Goal: Information Seeking & Learning: Learn about a topic

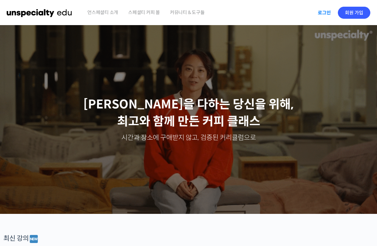
click at [324, 10] on link "로그인" at bounding box center [324, 12] width 21 height 15
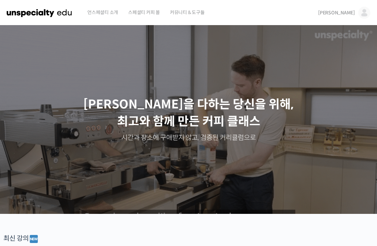
click at [342, 14] on span "[PERSON_NAME]" at bounding box center [336, 13] width 37 height 6
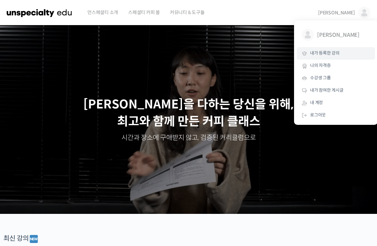
click at [335, 53] on span "내가 등록한 강의" at bounding box center [324, 53] width 29 height 6
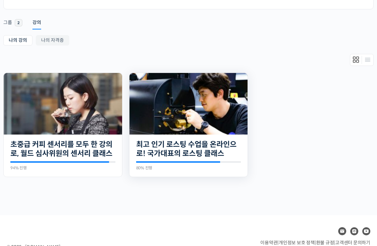
scroll to position [100, 0]
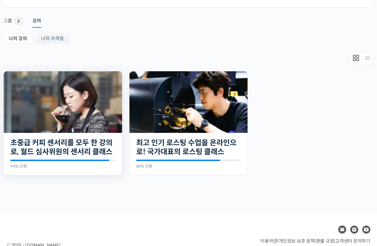
click at [64, 95] on img at bounding box center [63, 102] width 118 height 62
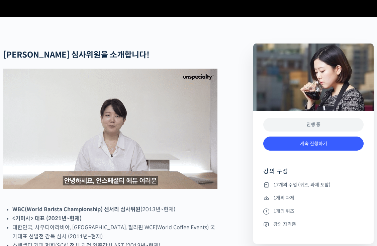
scroll to position [234, 0]
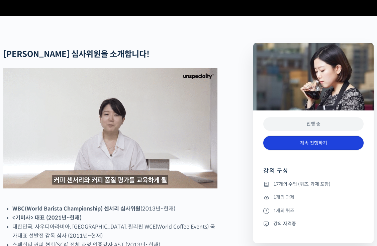
click at [297, 150] on link "계속 진행하기" at bounding box center [313, 143] width 100 height 14
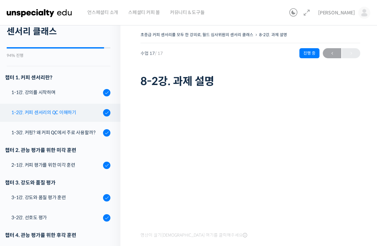
scroll to position [100, 0]
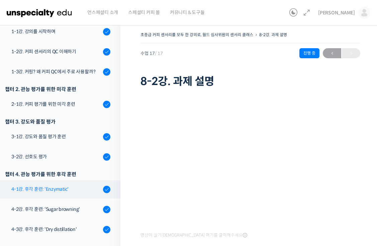
click at [71, 185] on link "4-1강. 후각 훈련: 'Enzymatic'" at bounding box center [59, 189] width 124 height 18
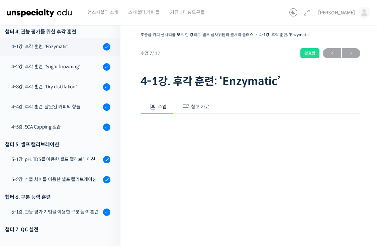
scroll to position [33, 0]
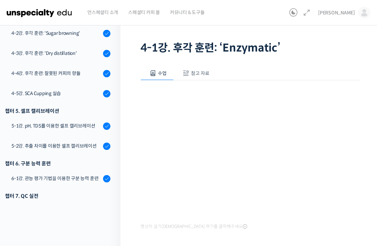
click at [255, 63] on div "수업 참고 자료 영상이 끊기신다면 여기를 클릭해주세요 PPT 수업 자료 (클릭하시면 새 창에서 열립니다) 실습에 사용된 "르네 뒤 카페" 아로…" at bounding box center [250, 158] width 220 height 205
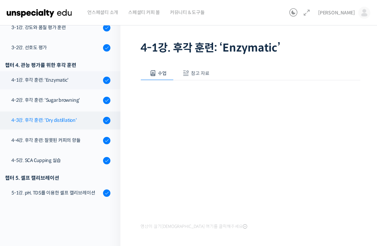
scroll to position [164, 0]
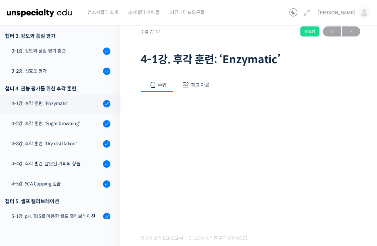
scroll to position [33, 0]
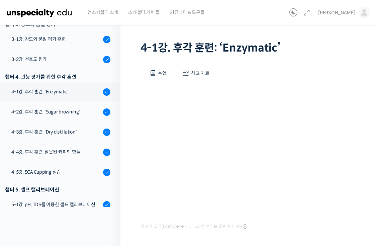
click at [307, 62] on div "수업 참고 자료 영상이 끊기신다면 여기를 클릭해주세요 PPT 수업 자료 (클릭하시면 새 창에서 열립니다) 실습에 사용된 "르네 뒤 카페" 아로…" at bounding box center [250, 158] width 220 height 205
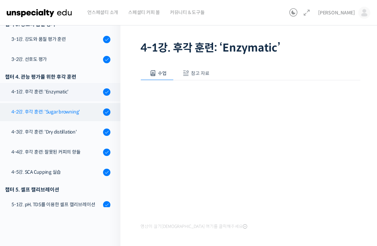
click at [49, 114] on div "4-2강. 후각 훈련: 'Sugar browning'" at bounding box center [56, 111] width 90 height 7
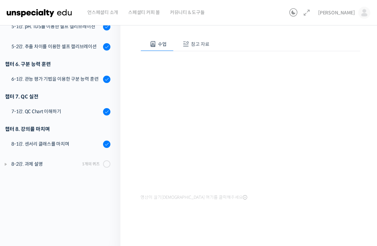
scroll to position [63, 0]
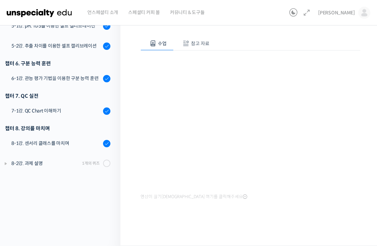
click at [281, 207] on div "수업 참고 자료 영상이 끊기[DEMOGRAPHIC_DATA]를 클릭해주세요 PPT 수업 자료 (클릭하시면 새 창에서 열립니다) 실습에 사용된 …" at bounding box center [250, 128] width 220 height 205
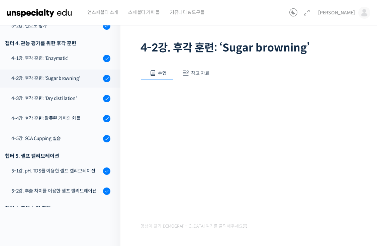
scroll to position [0, 0]
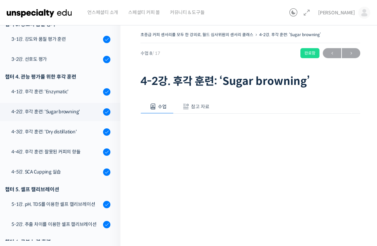
click at [350, 104] on div "수업 참고 자료" at bounding box center [250, 107] width 220 height 14
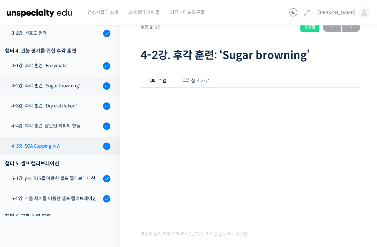
scroll to position [62, 0]
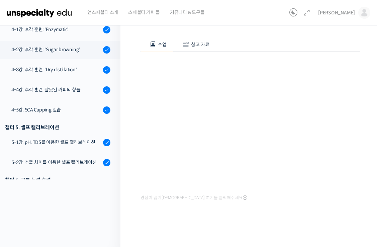
click at [298, 201] on div "영상이 끊기[DEMOGRAPHIC_DATA] 여기를 클릭해주세요" at bounding box center [250, 127] width 220 height 151
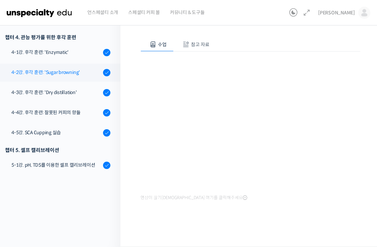
scroll to position [164, 0]
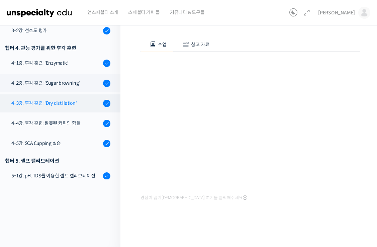
click at [55, 105] on div "4-3강. 후각 훈련: 'Dry distillation'" at bounding box center [56, 102] width 90 height 7
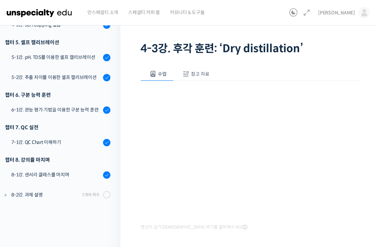
scroll to position [62, 0]
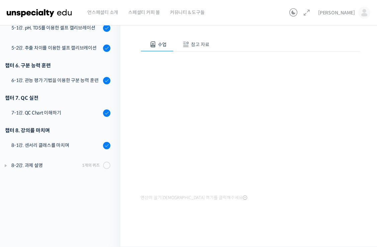
click at [286, 216] on div "수업 참고 자료 영상이 끊기[DEMOGRAPHIC_DATA]를 클릭해주세요 PPT 수업 자료 (클릭하시면 새 창에서 열립니다) 실습에 사용된 …" at bounding box center [250, 129] width 220 height 205
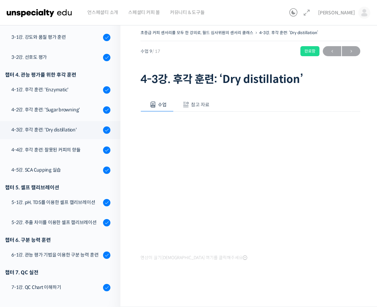
scroll to position [0, 0]
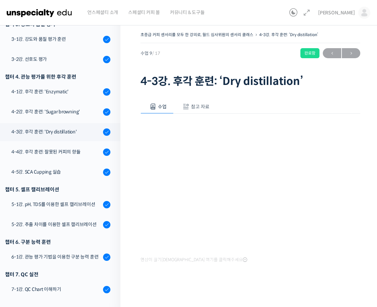
click at [271, 247] on div at bounding box center [250, 288] width 220 height 14
click at [220, 247] on div at bounding box center [250, 288] width 220 height 14
